Goal: Transaction & Acquisition: Book appointment/travel/reservation

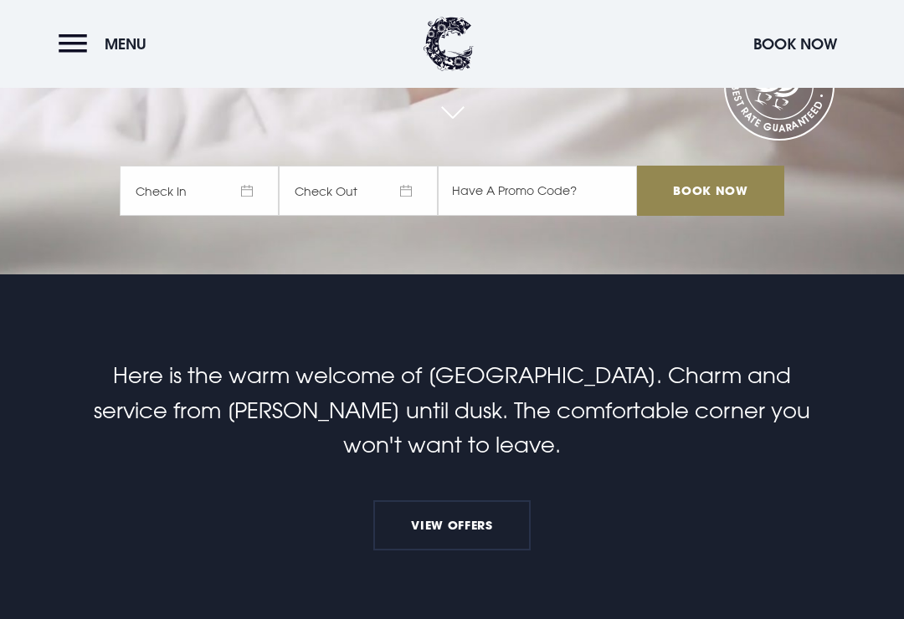
scroll to position [334, 0]
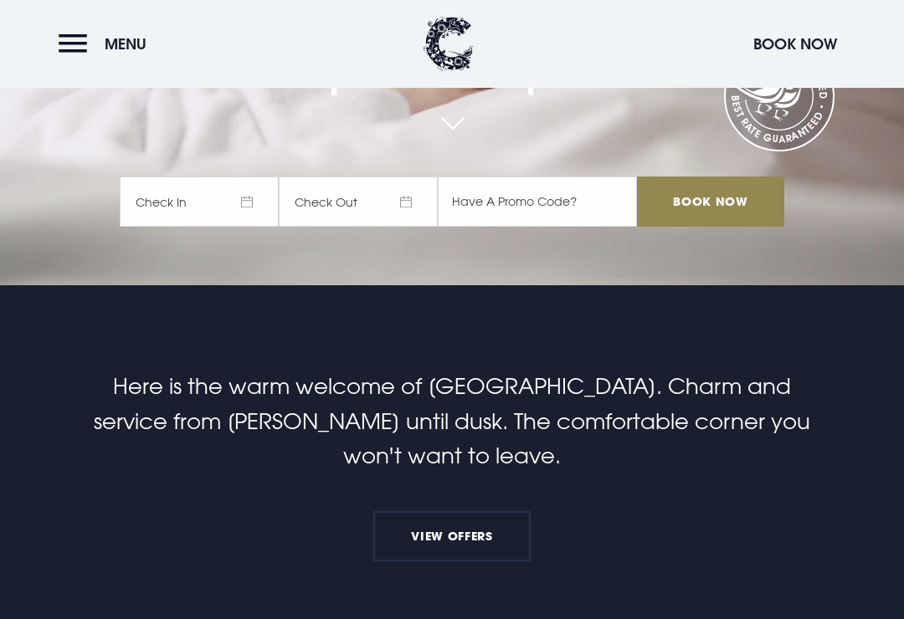
click at [81, 53] on button "Menu" at bounding box center [107, 44] width 96 height 36
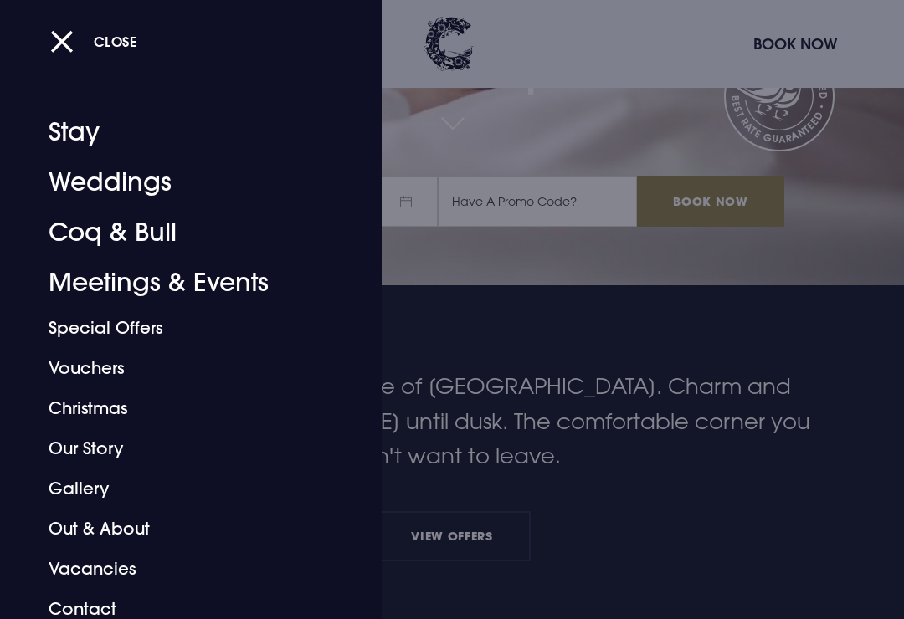
click at [137, 330] on link "Special Offers" at bounding box center [180, 328] width 262 height 40
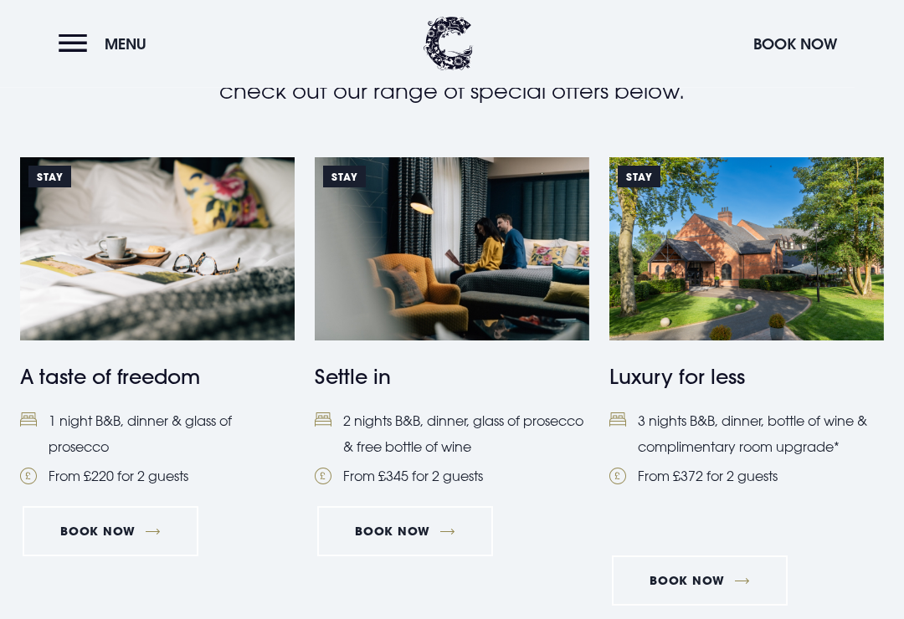
scroll to position [653, 0]
click at [438, 523] on link "Book Now" at bounding box center [405, 531] width 176 height 50
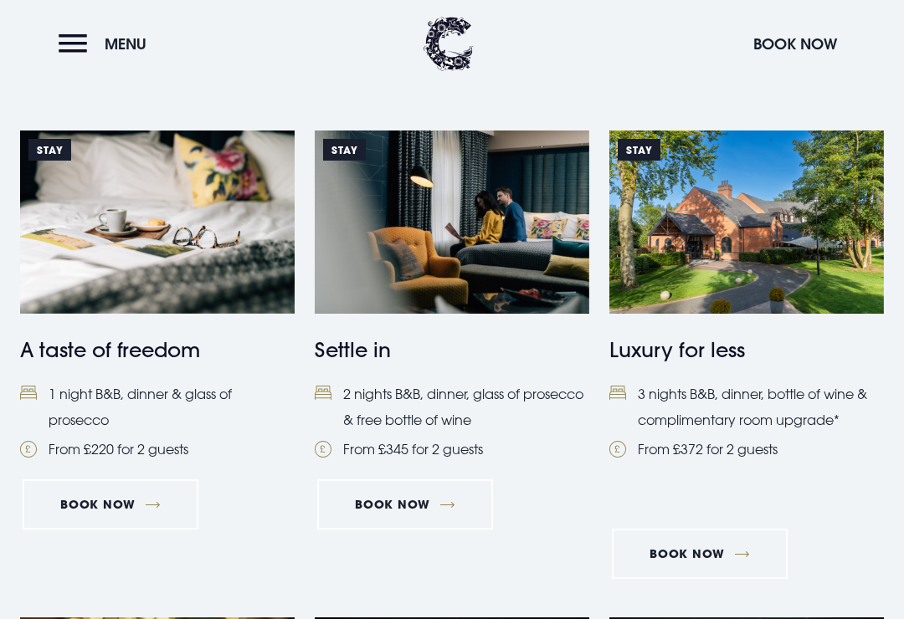
click at [445, 499] on link "Book Now" at bounding box center [405, 504] width 176 height 50
click at [737, 551] on link "Book Now" at bounding box center [700, 554] width 176 height 50
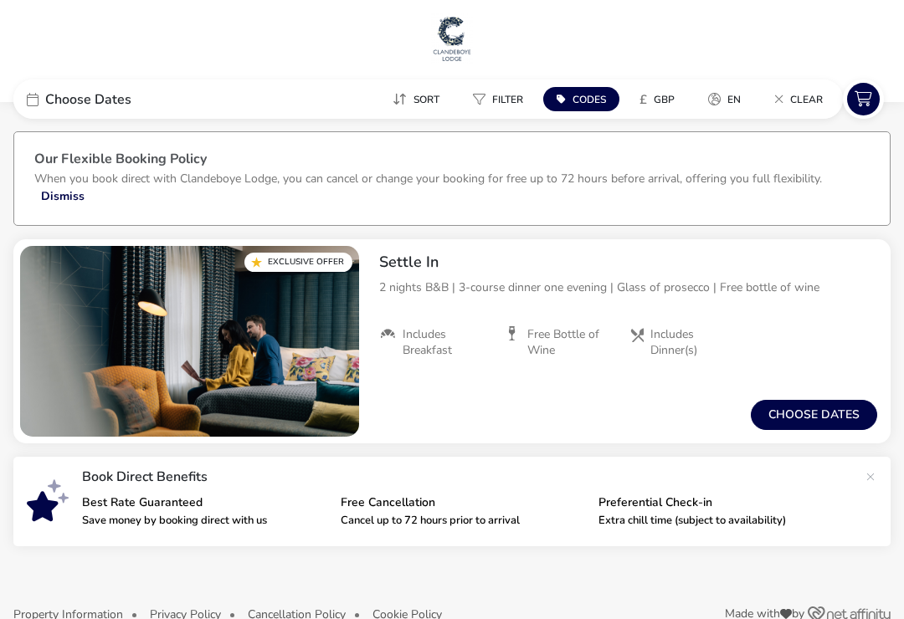
click at [44, 103] on div "Choose Dates" at bounding box center [138, 98] width 251 height 39
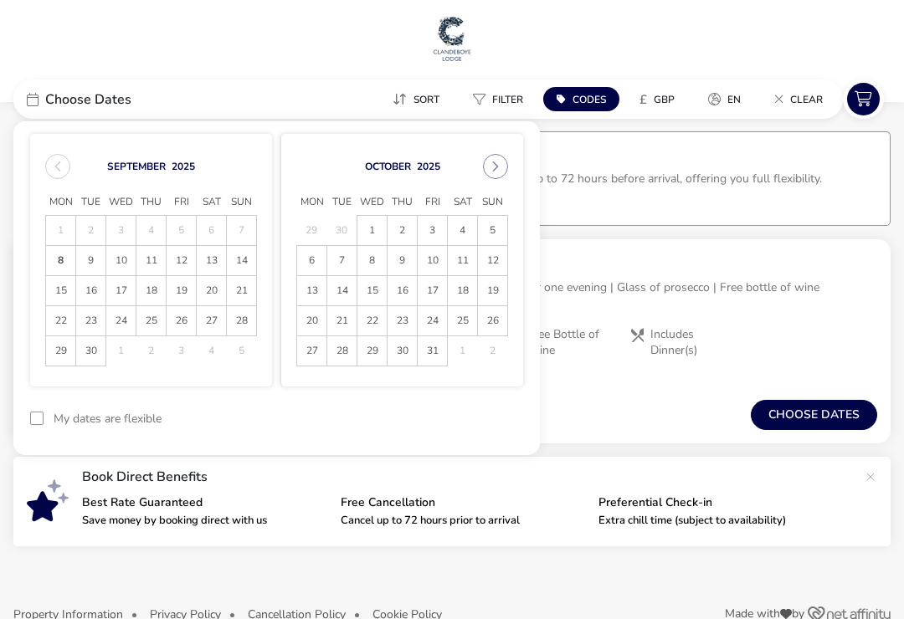
click at [98, 320] on span "23" at bounding box center [90, 320] width 29 height 29
click at [164, 326] on span "25" at bounding box center [151, 321] width 28 height 29
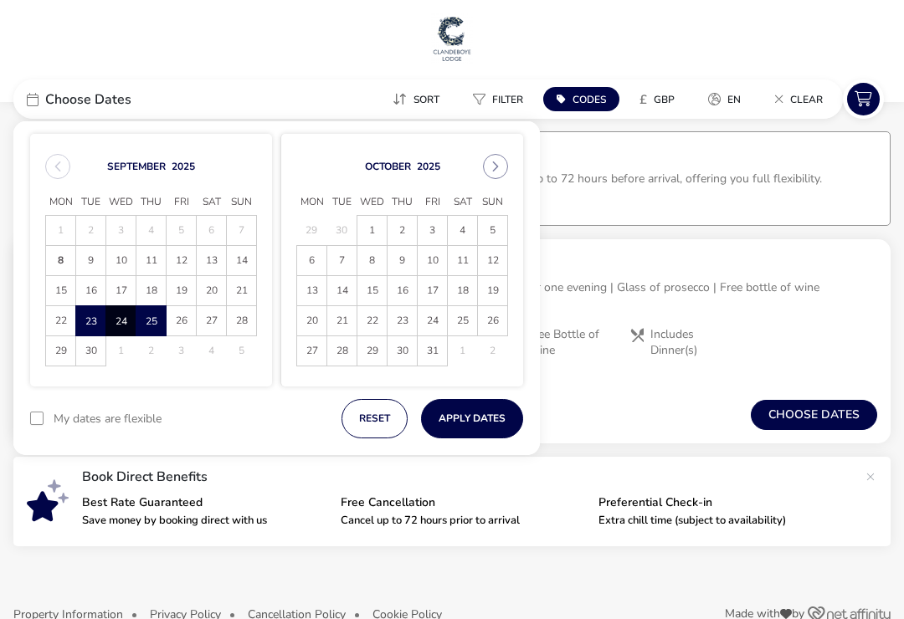
click at [470, 413] on button "Apply Dates" at bounding box center [472, 418] width 102 height 39
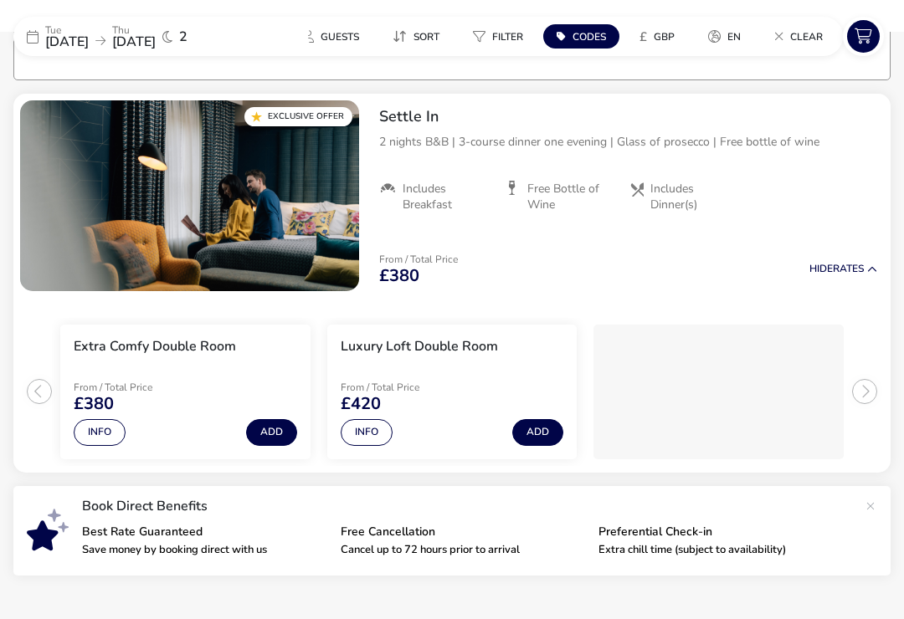
scroll to position [155, 0]
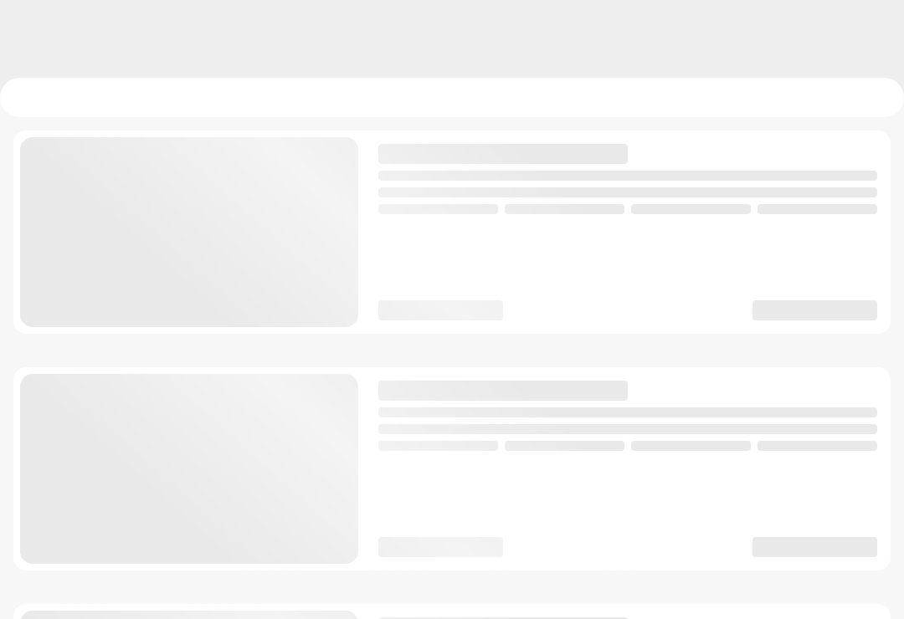
checkbox input "true"
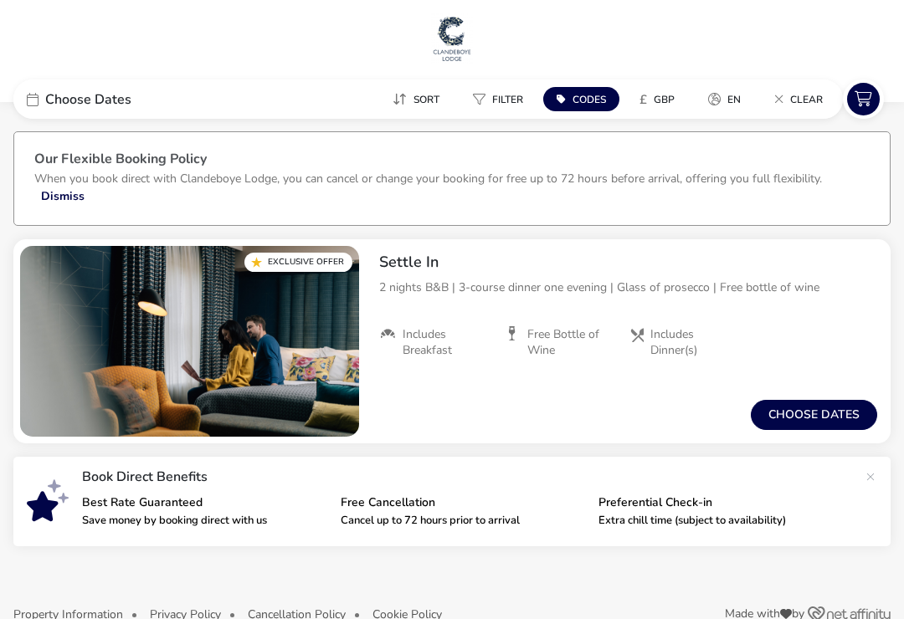
click at [61, 101] on span "Choose Dates" at bounding box center [88, 99] width 86 height 13
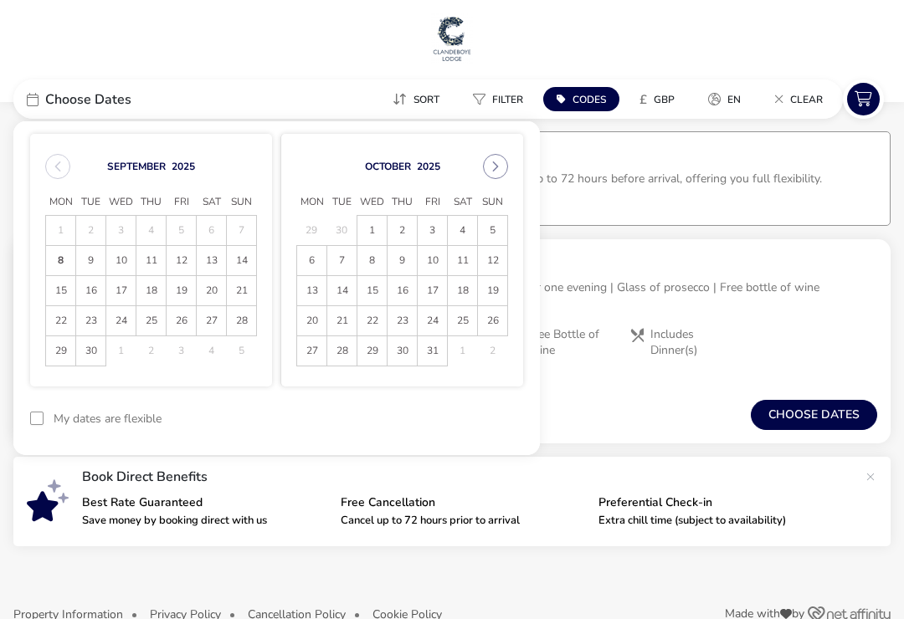
click at [131, 327] on span "24" at bounding box center [120, 320] width 29 height 29
click at [190, 323] on span "26" at bounding box center [180, 320] width 29 height 29
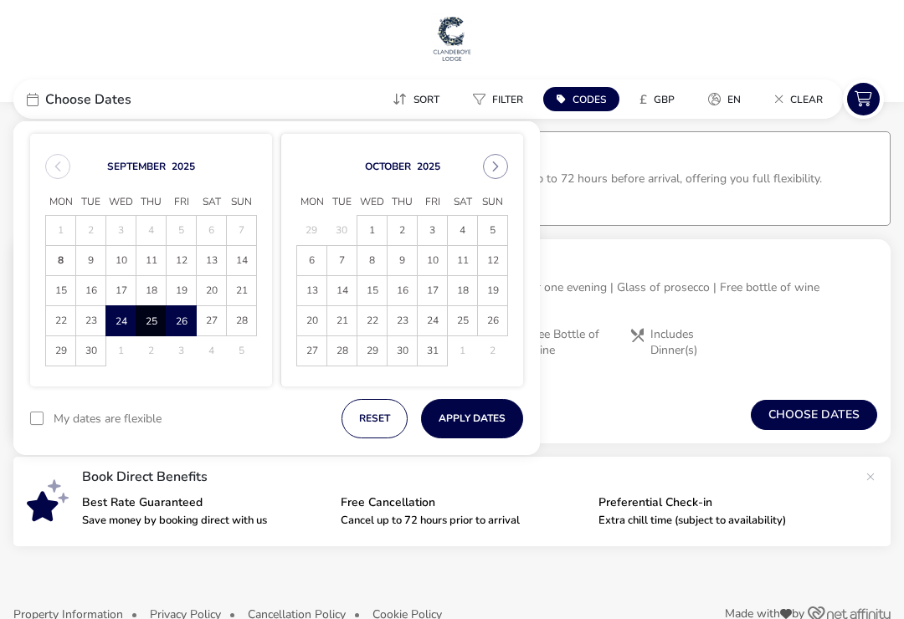
click at [779, 414] on button "Choose dates" at bounding box center [813, 415] width 126 height 30
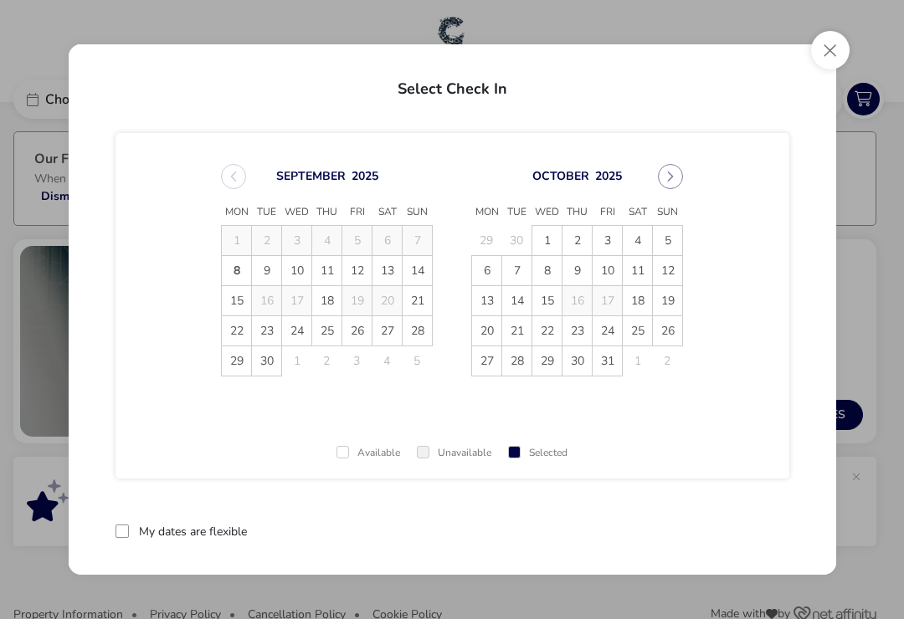
click at [827, 48] on button "Close" at bounding box center [830, 50] width 38 height 38
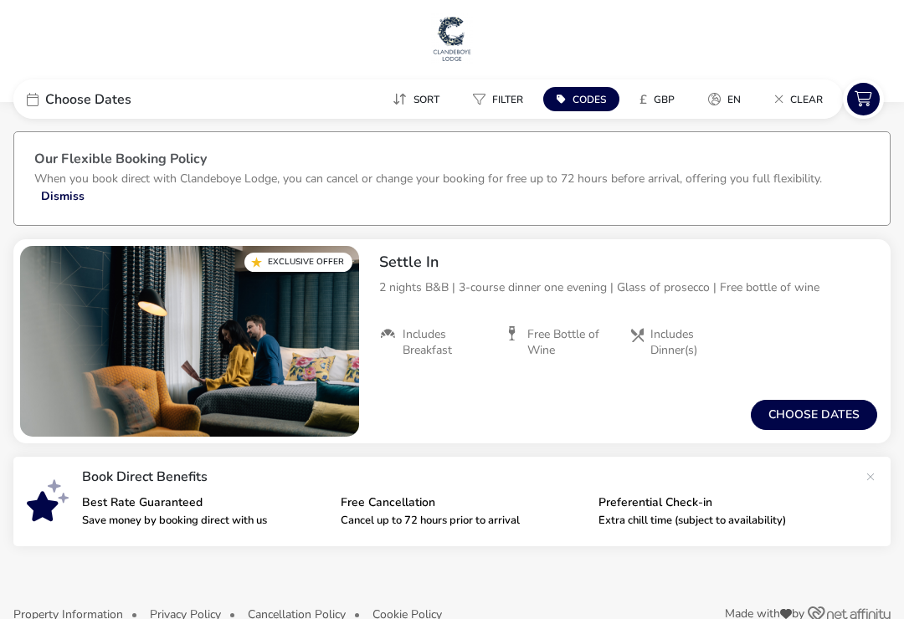
click at [812, 411] on button "Choose dates" at bounding box center [813, 415] width 126 height 30
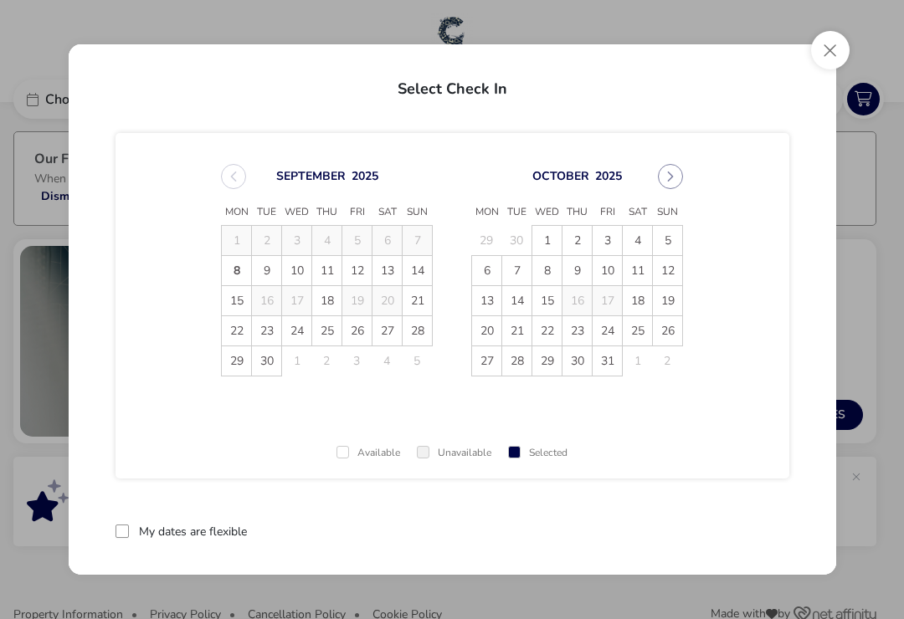
click at [302, 335] on span "24" at bounding box center [296, 330] width 29 height 29
click at [361, 336] on span "26" at bounding box center [356, 330] width 29 height 29
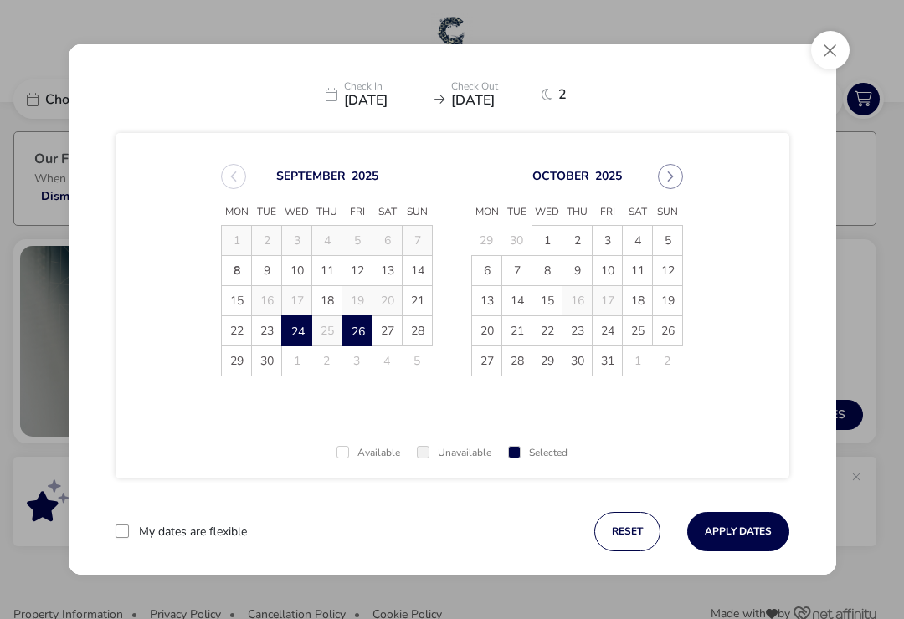
click at [729, 534] on button "Apply Dates" at bounding box center [738, 531] width 102 height 39
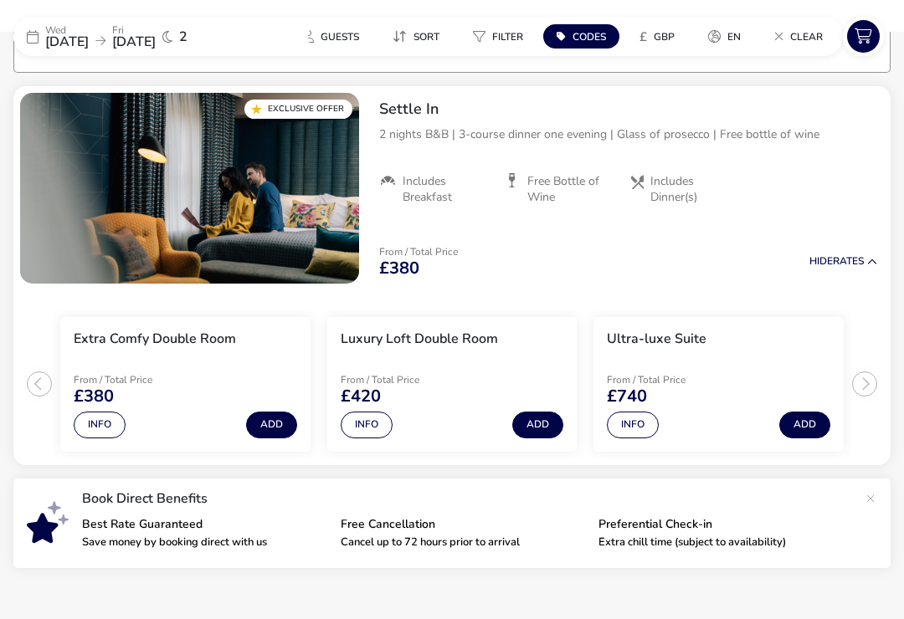
scroll to position [154, 0]
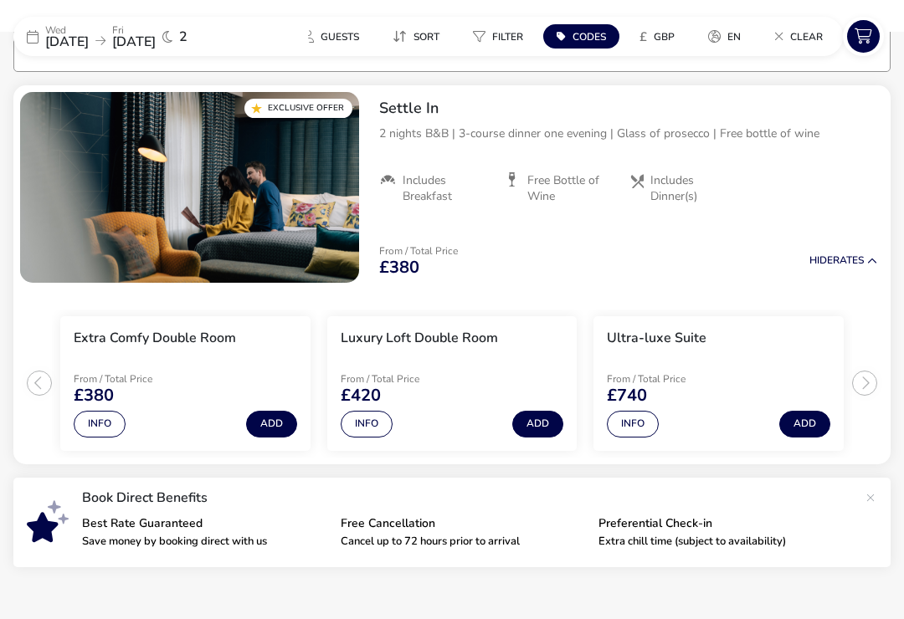
click at [55, 41] on span "[DATE]" at bounding box center [67, 42] width 44 height 18
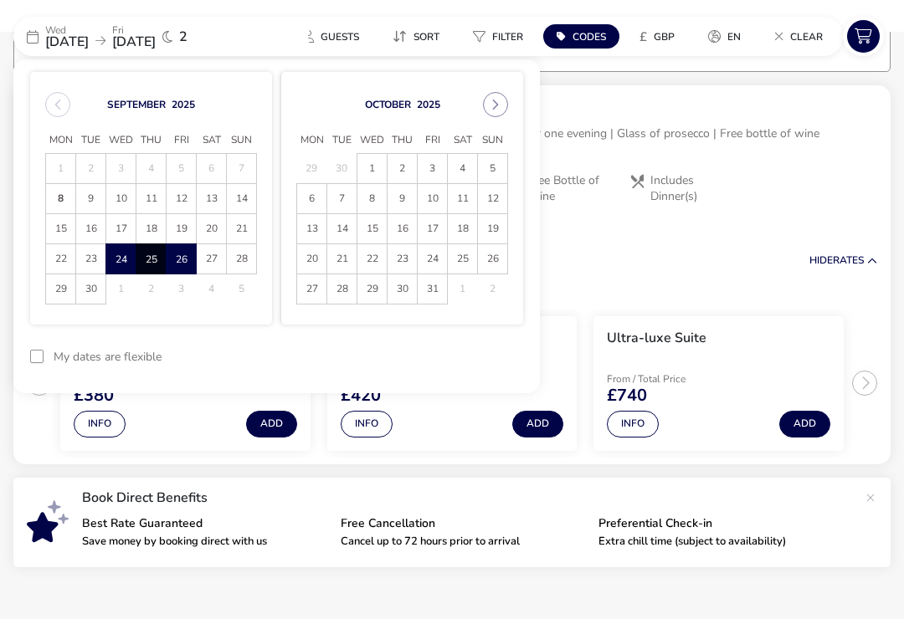
click at [66, 263] on span "22" at bounding box center [60, 258] width 29 height 29
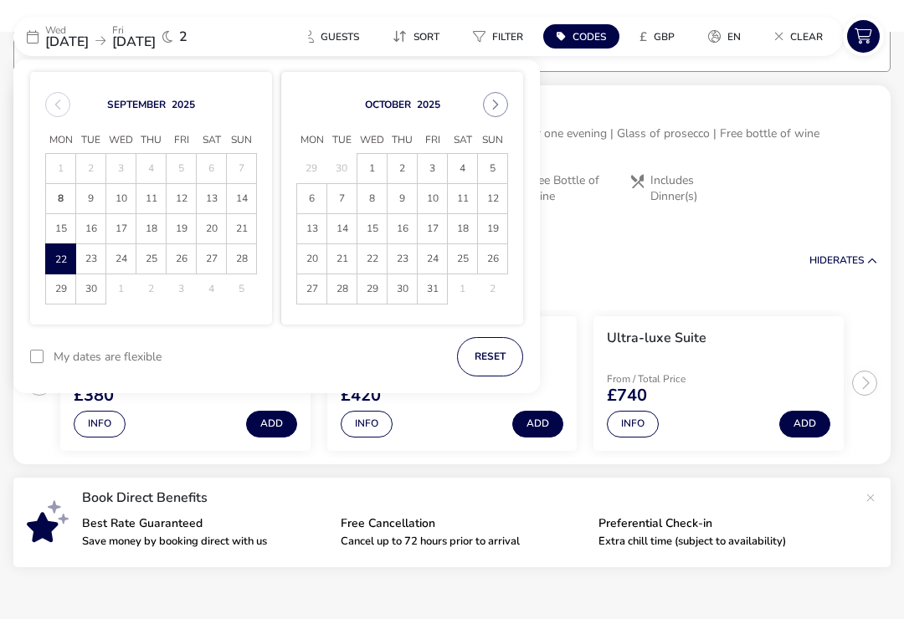
click at [127, 259] on span "24" at bounding box center [120, 258] width 29 height 29
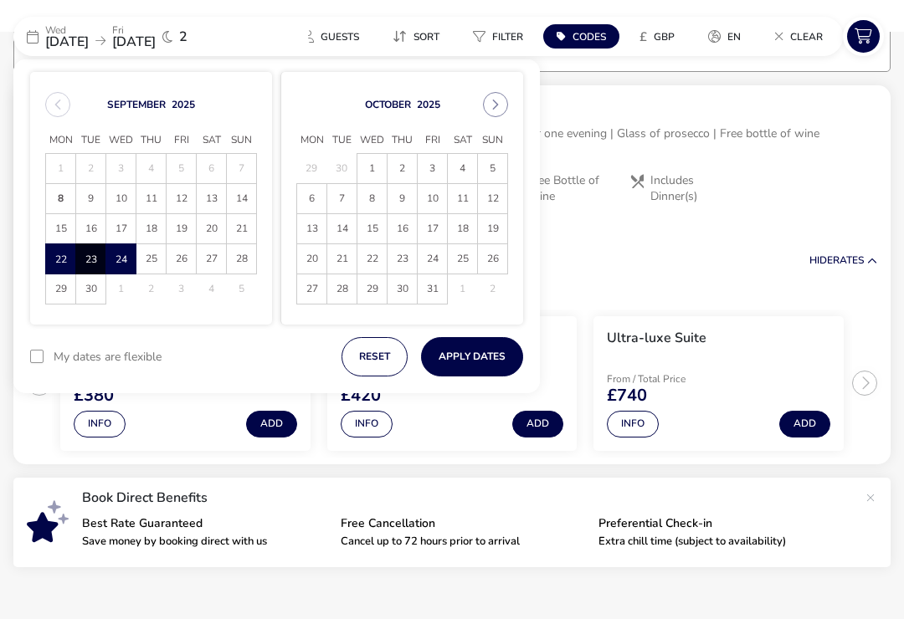
click at [479, 348] on button "Apply Dates" at bounding box center [472, 356] width 102 height 39
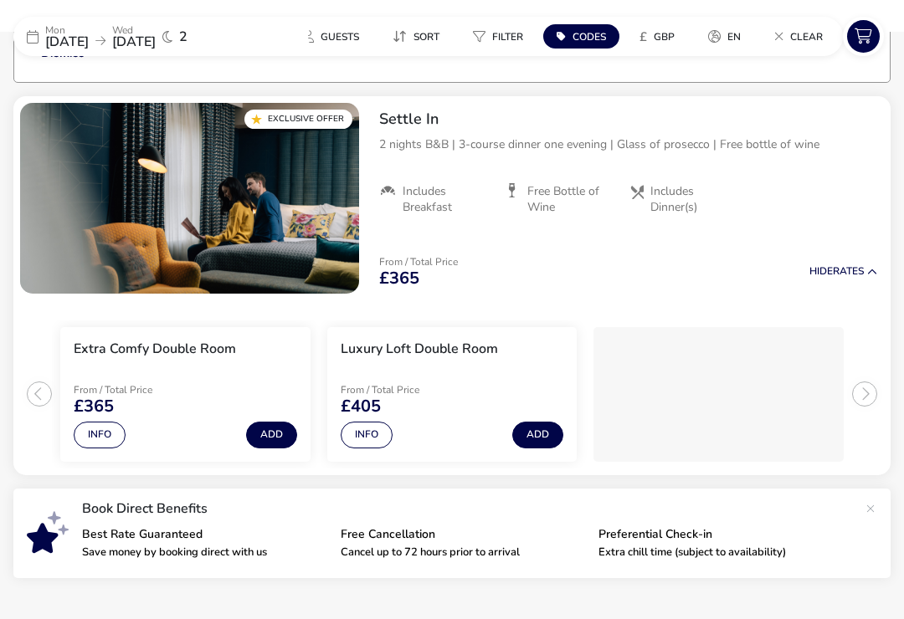
scroll to position [151, 0]
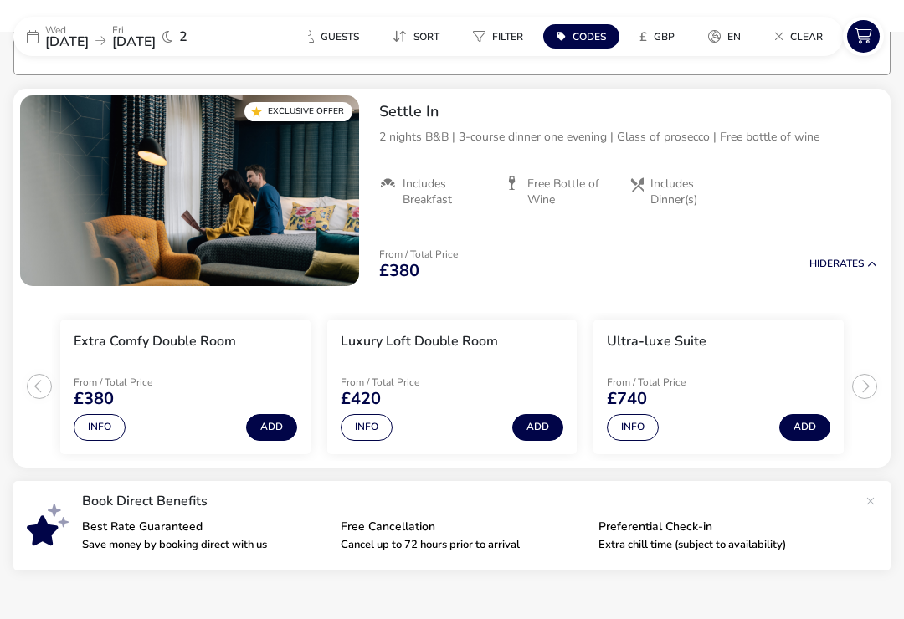
scroll to position [151, 0]
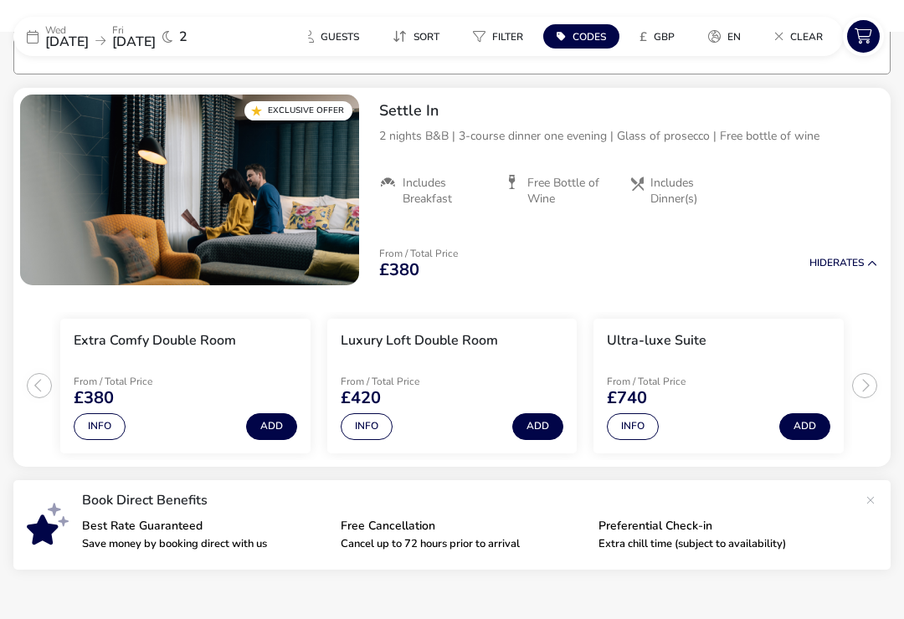
click at [315, 117] on div "Exclusive Offer" at bounding box center [298, 110] width 108 height 19
click at [311, 189] on img "1 / 1" at bounding box center [189, 190] width 339 height 191
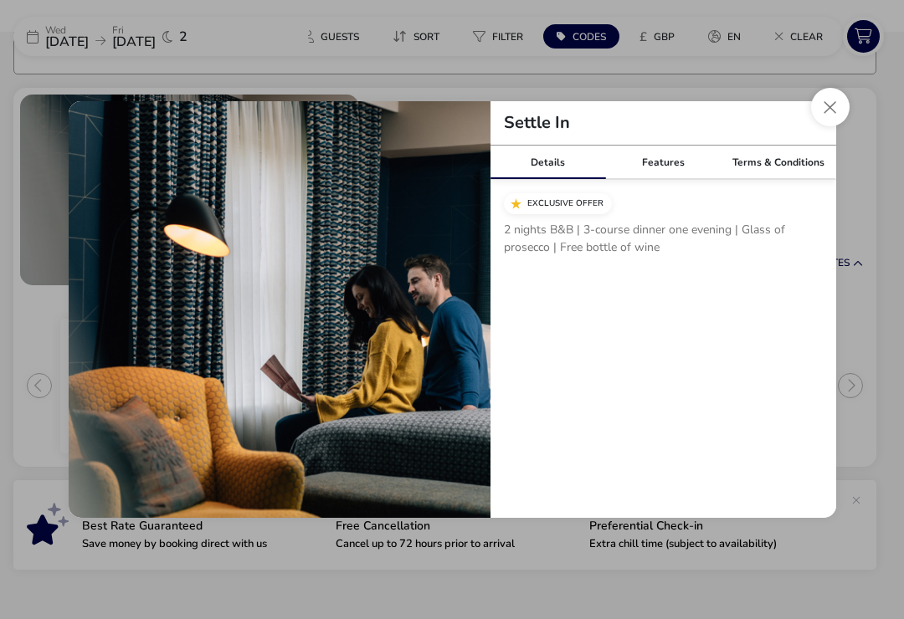
click at [844, 114] on button "Close modal" at bounding box center [830, 107] width 38 height 38
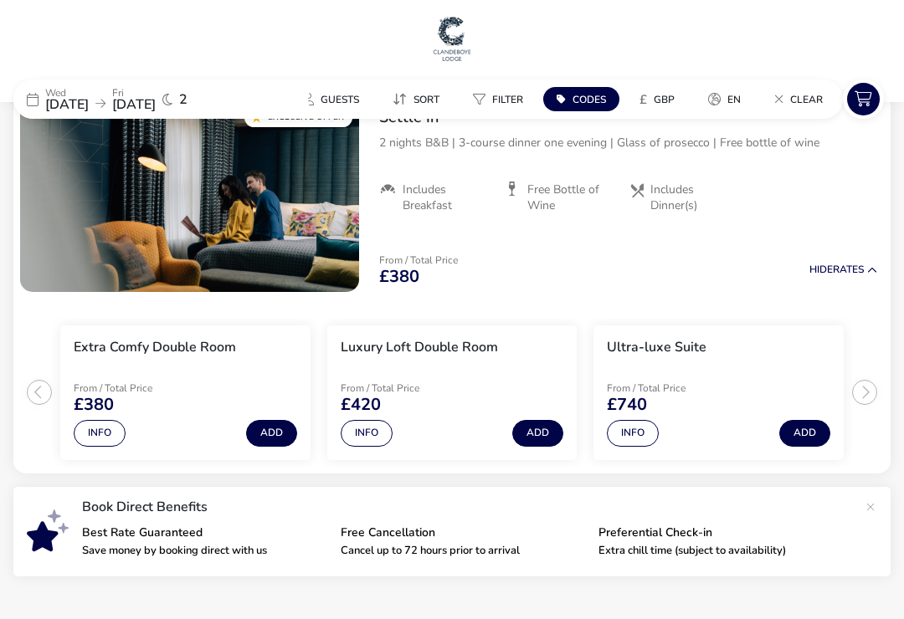
scroll to position [0, 0]
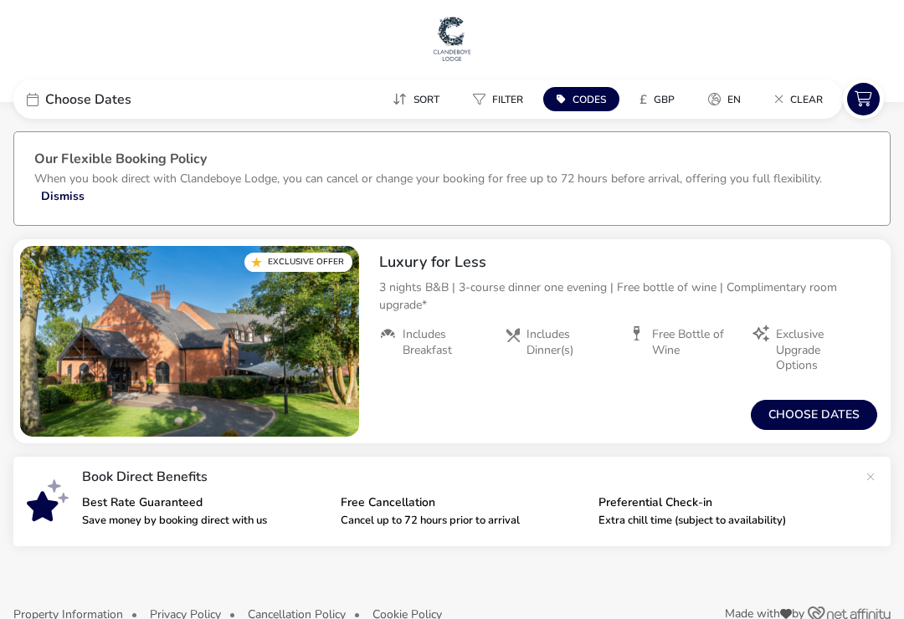
click at [48, 98] on span "Choose Dates" at bounding box center [88, 99] width 86 height 13
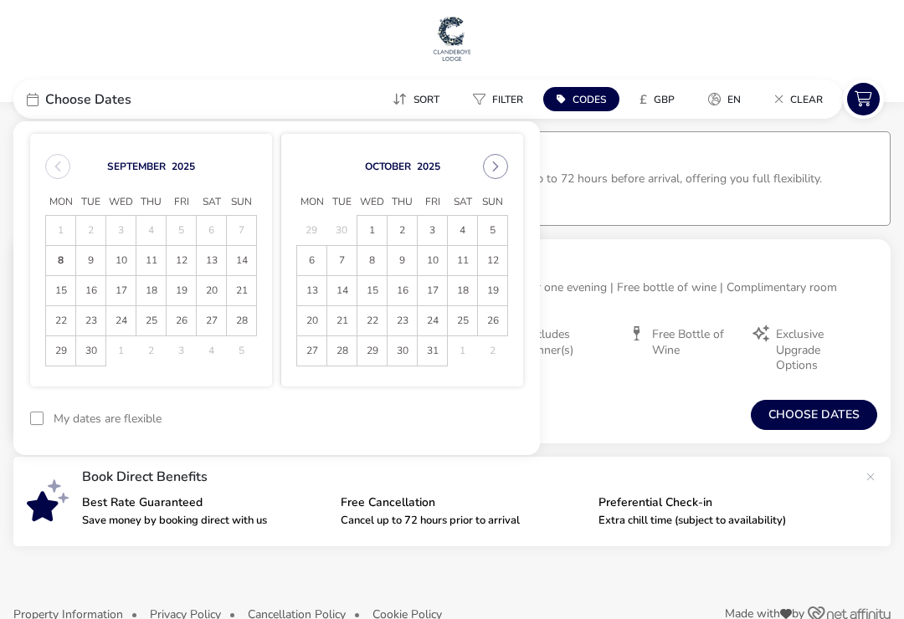
click at [125, 321] on span "24" at bounding box center [120, 320] width 29 height 29
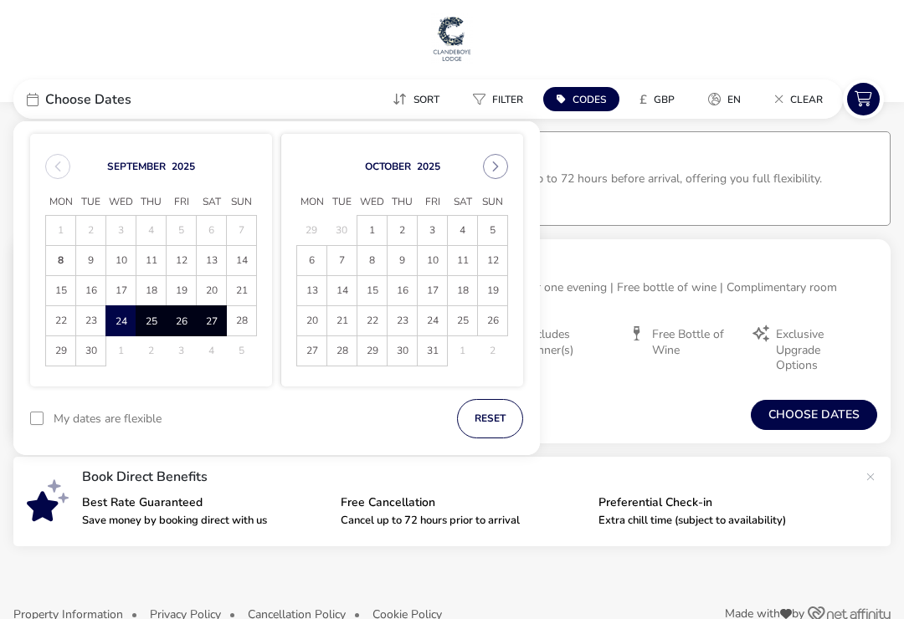
click at [217, 322] on span "27" at bounding box center [211, 321] width 28 height 29
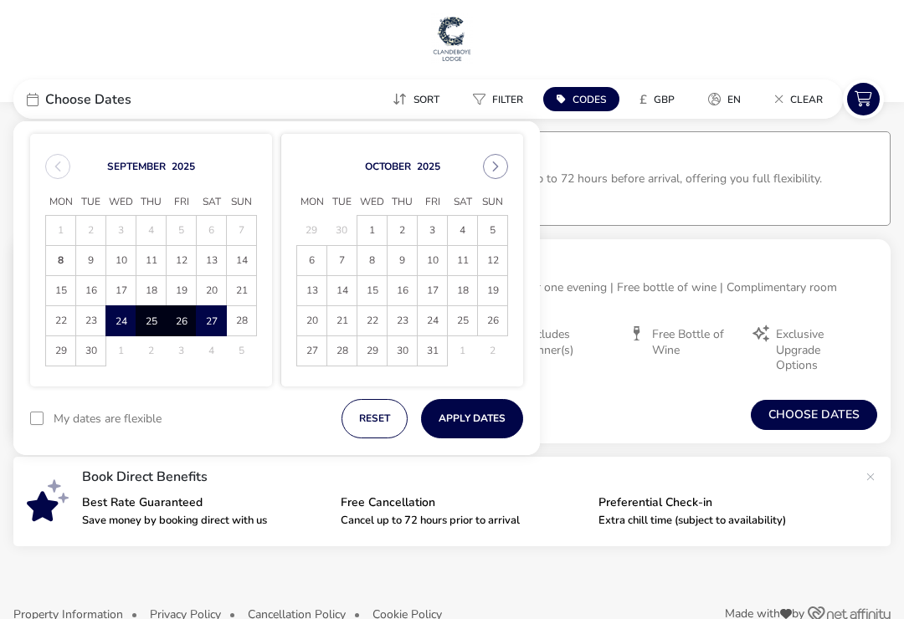
click at [464, 418] on button "Apply Dates" at bounding box center [472, 418] width 102 height 39
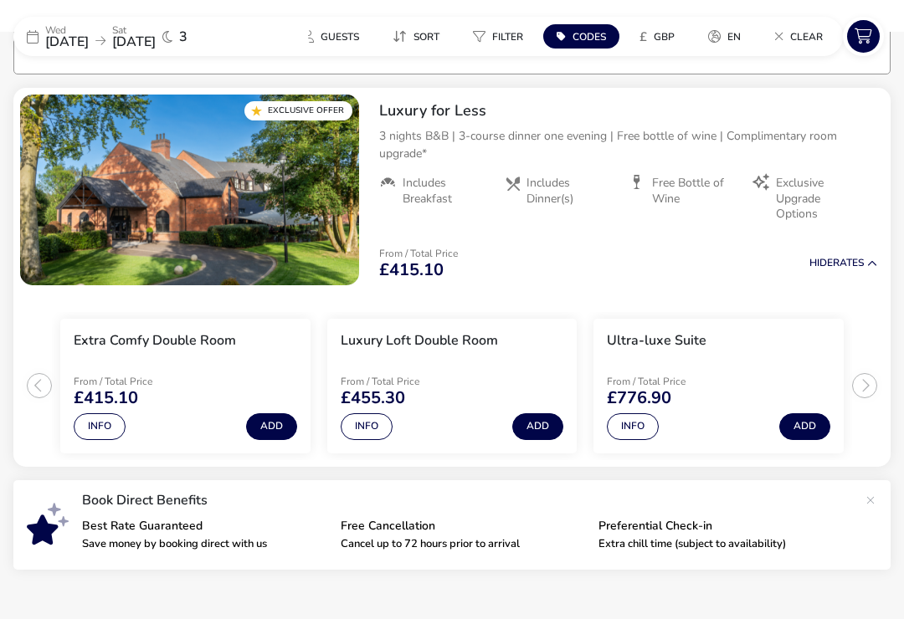
scroll to position [154, 0]
